Goal: Task Accomplishment & Management: Manage account settings

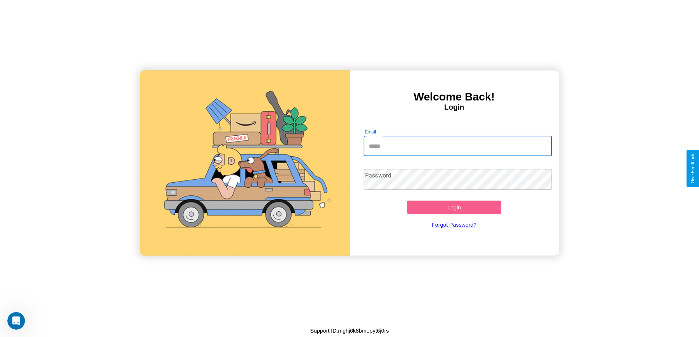
click at [458, 146] on input "Email" at bounding box center [458, 146] width 188 height 21
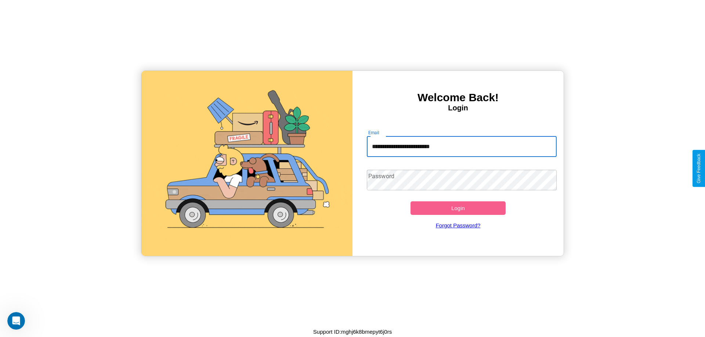
type input "**********"
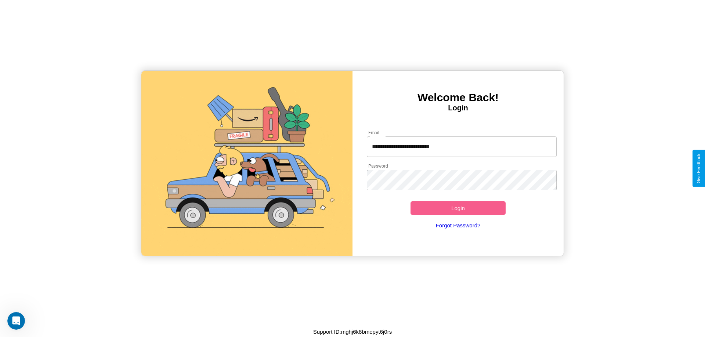
click at [458, 208] on button "Login" at bounding box center [457, 209] width 95 height 14
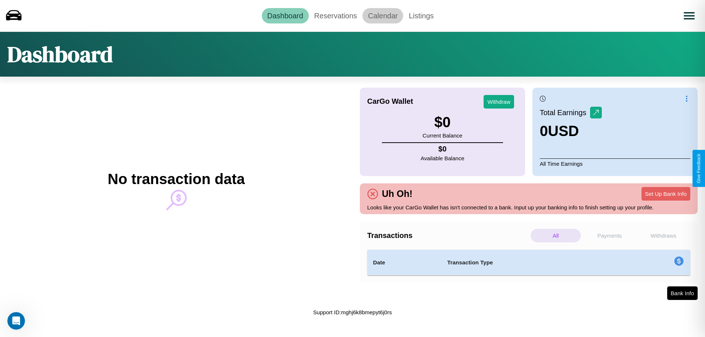
click at [383, 15] on link "Calendar" at bounding box center [382, 15] width 41 height 15
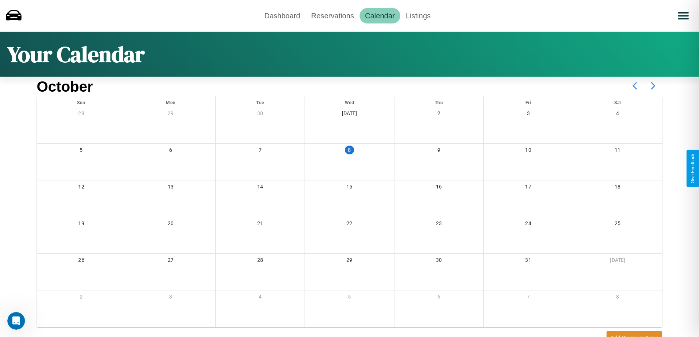
click at [653, 86] on icon at bounding box center [653, 86] width 18 height 18
click at [333, 15] on link "Reservations" at bounding box center [333, 15] width 54 height 15
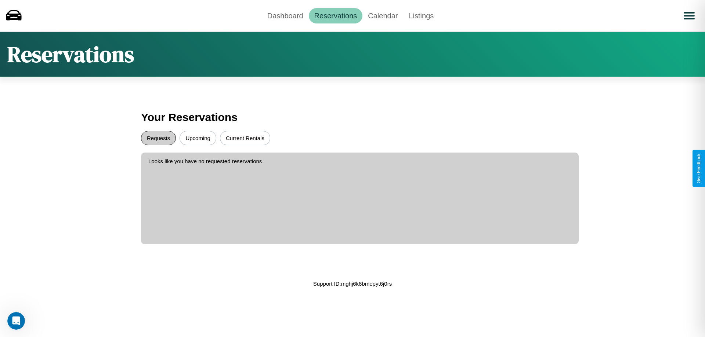
click at [158, 138] on button "Requests" at bounding box center [158, 138] width 35 height 14
click at [198, 138] on button "Upcoming" at bounding box center [198, 138] width 37 height 14
